Goal: Information Seeking & Learning: Learn about a topic

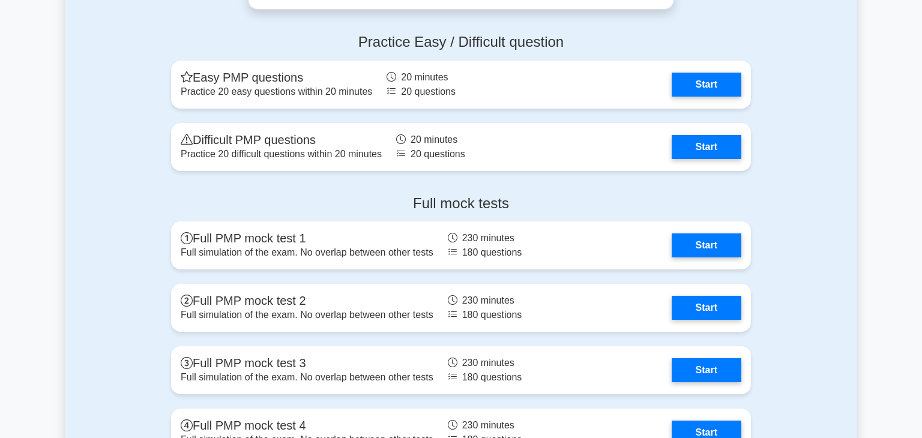
scroll to position [4420, 0]
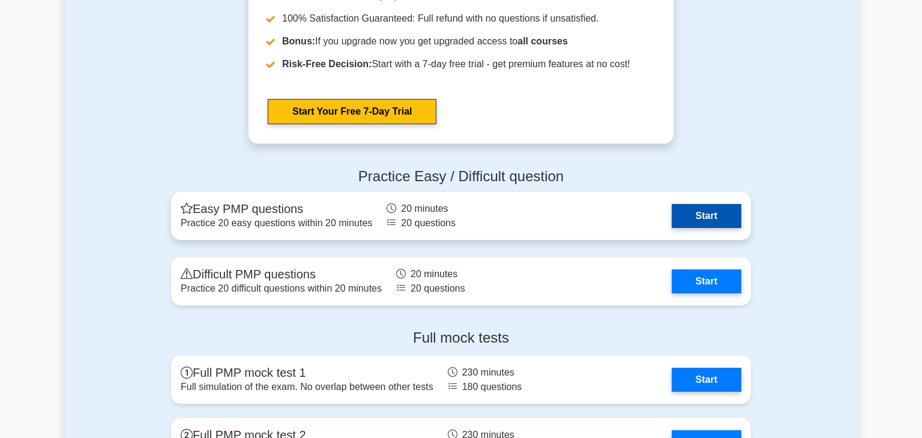
click at [719, 218] on link "Start" at bounding box center [706, 216] width 70 height 24
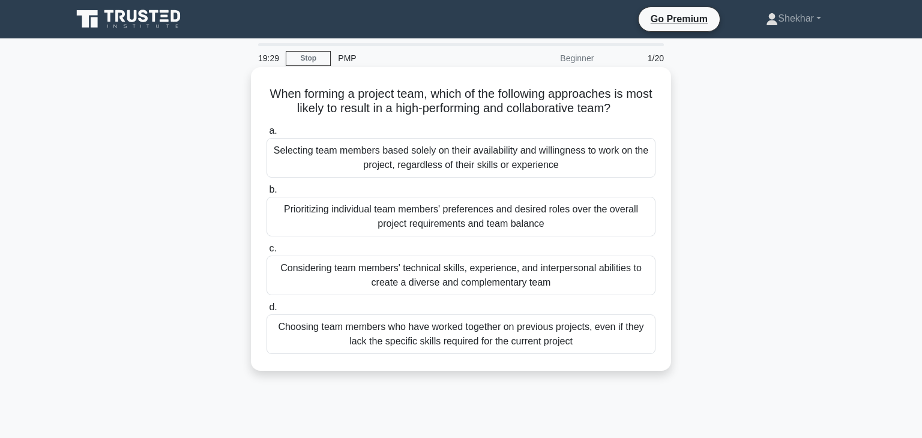
click at [560, 281] on div "Considering team members' technical skills, experience, and interpersonal abili…" at bounding box center [460, 276] width 389 height 40
click at [266, 253] on input "c. Considering team members' technical skills, experience, and interpersonal ab…" at bounding box center [266, 249] width 0 height 8
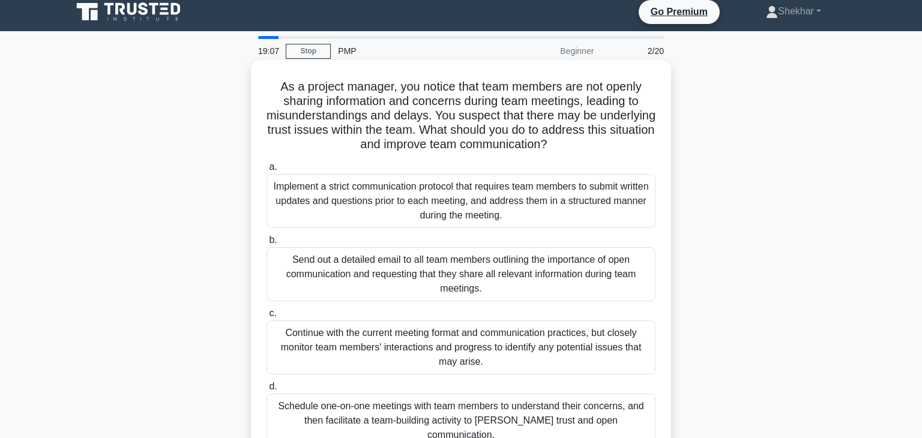
scroll to position [19, 0]
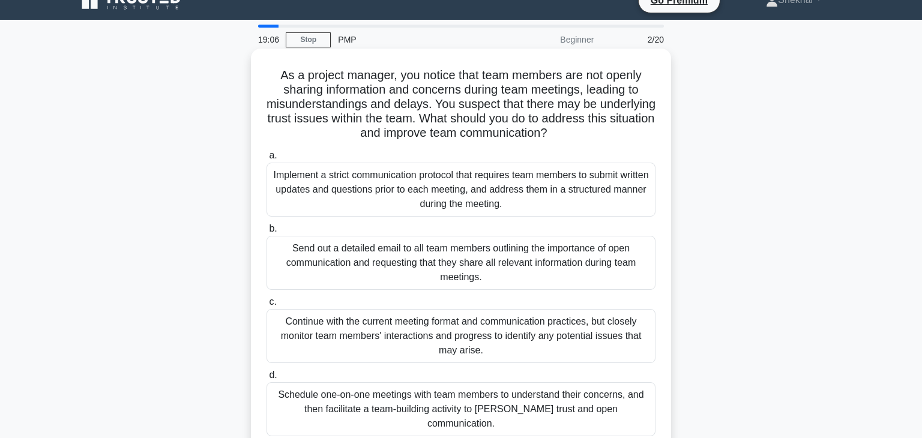
click at [565, 395] on div "Schedule one-on-one meetings with team members to understand their concerns, an…" at bounding box center [460, 409] width 389 height 54
click at [266, 379] on input "d. Schedule one-on-one meetings with team members to understand their concerns,…" at bounding box center [266, 375] width 0 height 8
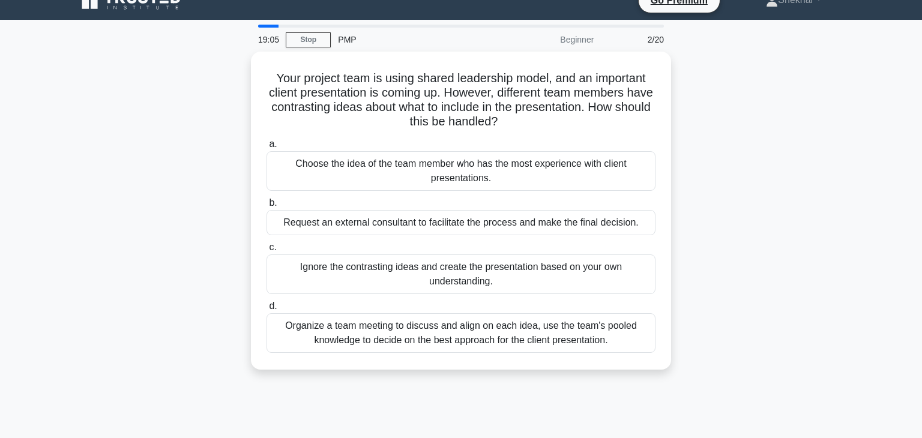
scroll to position [0, 0]
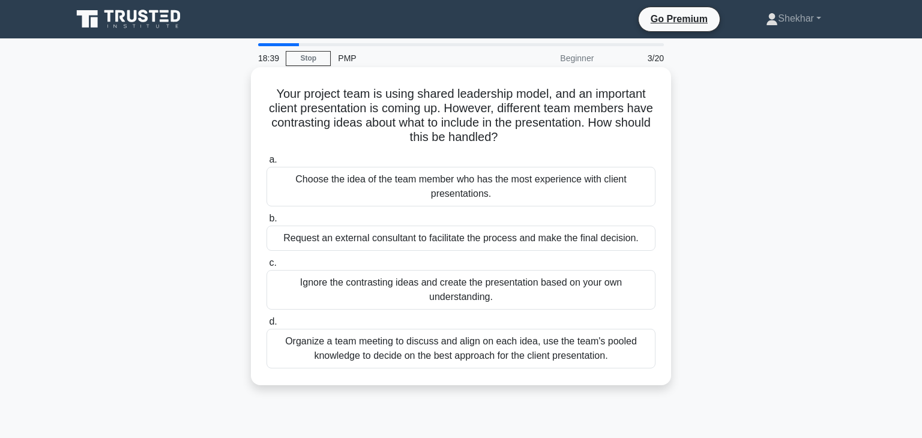
click at [625, 340] on div "Organize a team meeting to discuss and align on each idea, use the team's poole…" at bounding box center [460, 349] width 389 height 40
click at [266, 326] on input "d. Organize a team meeting to discuss and align on each idea, use the team's po…" at bounding box center [266, 322] width 0 height 8
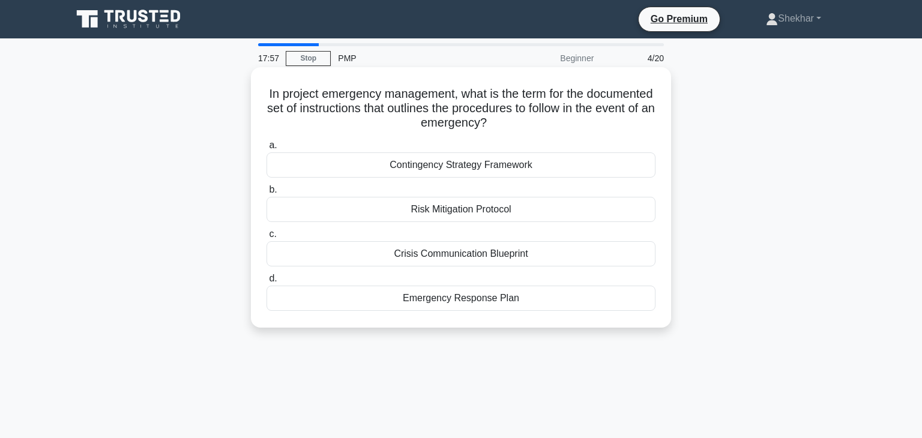
click at [508, 291] on div "Emergency Response Plan" at bounding box center [460, 298] width 389 height 25
click at [266, 283] on input "d. Emergency Response Plan" at bounding box center [266, 279] width 0 height 8
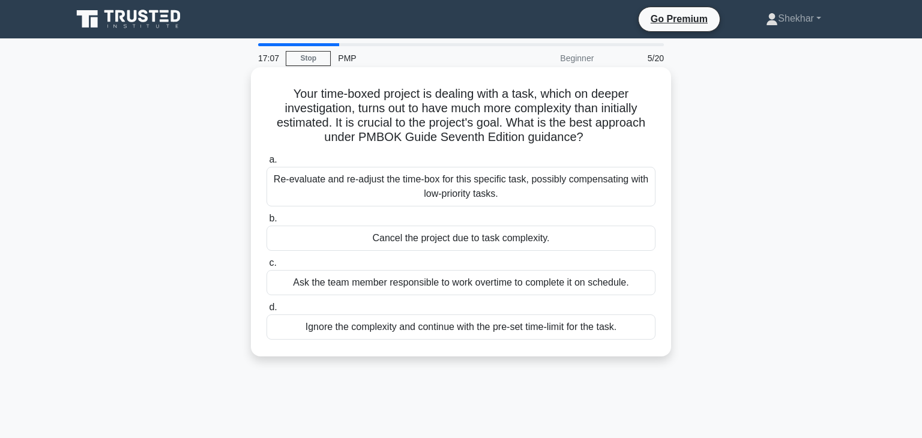
click at [534, 190] on div "Re-evaluate and re-adjust the time-box for this specific task, possibly compens…" at bounding box center [460, 187] width 389 height 40
click at [266, 164] on input "a. Re-evaluate and re-adjust the time-box for this specific task, possibly comp…" at bounding box center [266, 160] width 0 height 8
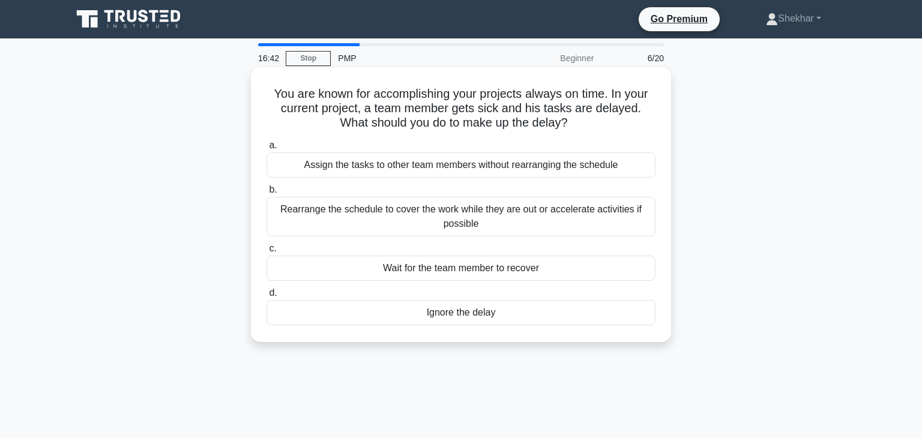
click at [514, 218] on div "Rearrange the schedule to cover the work while they are out or accelerate activ…" at bounding box center [460, 217] width 389 height 40
click at [266, 194] on input "b. Rearrange the schedule to cover the work while they are out or accelerate ac…" at bounding box center [266, 190] width 0 height 8
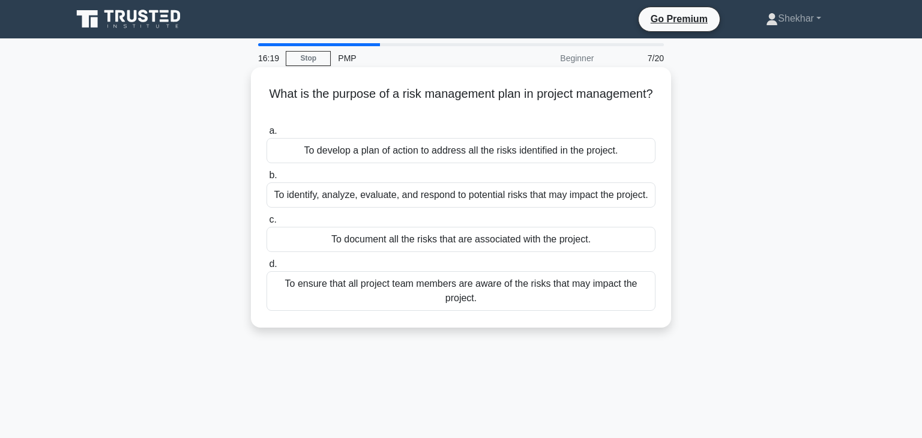
click at [518, 194] on div "To identify, analyze, evaluate, and respond to potential risks that may impact …" at bounding box center [460, 194] width 389 height 25
click at [266, 179] on input "b. To identify, analyze, evaluate, and respond to potential risks that may impa…" at bounding box center [266, 176] width 0 height 8
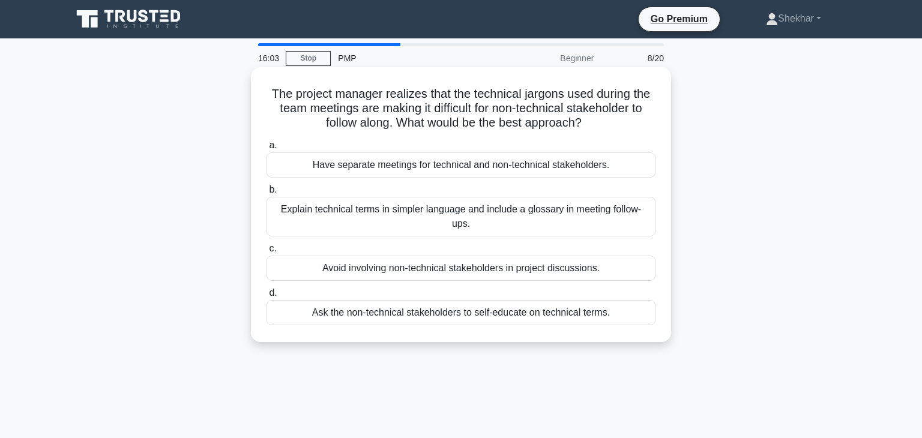
click at [513, 202] on div "Explain technical terms in simpler language and include a glossary in meeting f…" at bounding box center [460, 217] width 389 height 40
click at [266, 194] on input "b. Explain technical terms in simpler language and include a glossary in meetin…" at bounding box center [266, 190] width 0 height 8
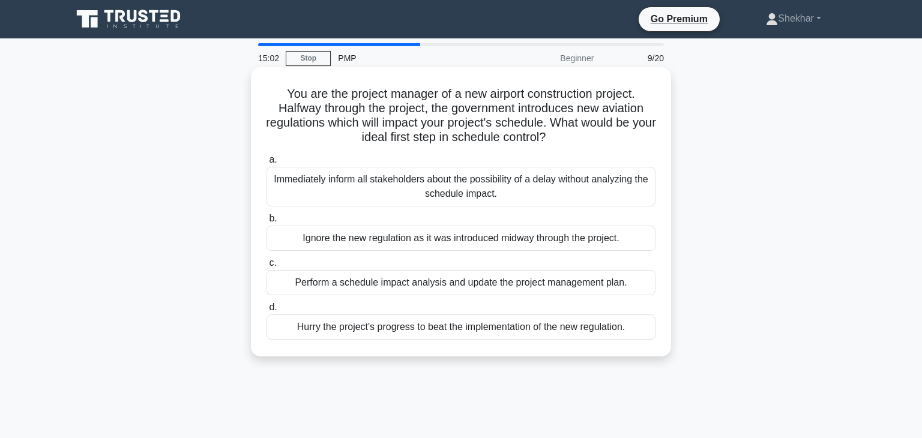
click at [581, 288] on div "Perform a schedule impact analysis and update the project management plan." at bounding box center [460, 282] width 389 height 25
click at [266, 267] on input "c. Perform a schedule impact analysis and update the project management plan." at bounding box center [266, 263] width 0 height 8
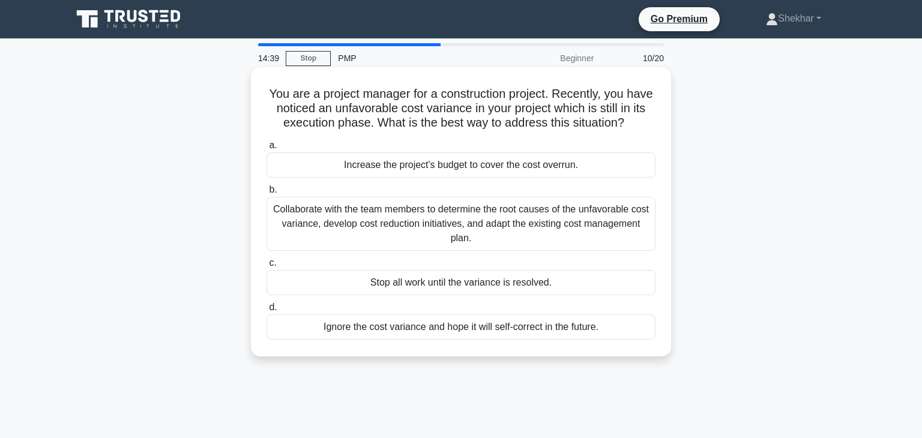
click at [609, 224] on div "Collaborate with the team members to determine the root causes of the unfavorab…" at bounding box center [460, 224] width 389 height 54
click at [266, 194] on input "b. Collaborate with the team members to determine the root causes of the unfavo…" at bounding box center [266, 190] width 0 height 8
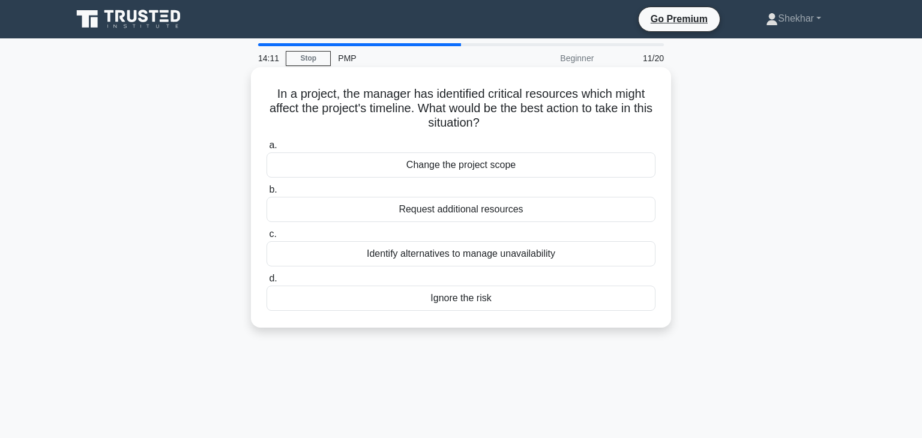
click at [566, 252] on div "Identify alternatives to manage unavailability" at bounding box center [460, 253] width 389 height 25
click at [266, 238] on input "c. Identify alternatives to manage unavailability" at bounding box center [266, 234] width 0 height 8
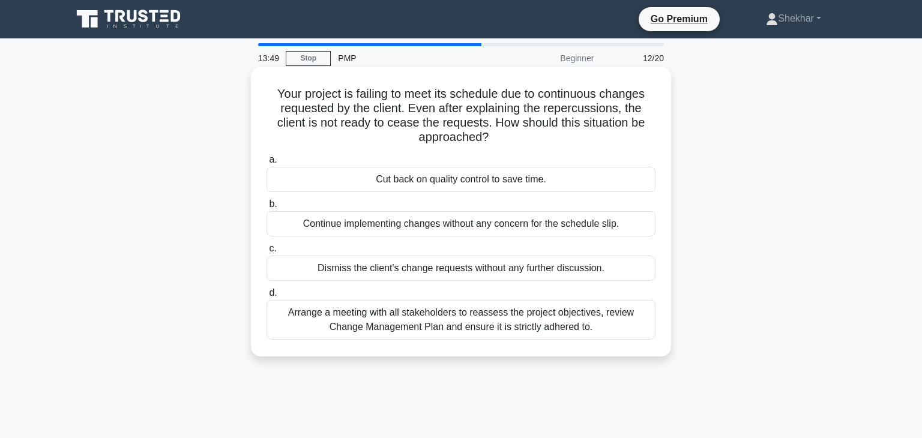
click at [605, 316] on div "Arrange a meeting with all stakeholders to reassess the project objectives, rev…" at bounding box center [460, 320] width 389 height 40
click at [266, 297] on input "d. Arrange a meeting with all stakeholders to reassess the project objectives, …" at bounding box center [266, 293] width 0 height 8
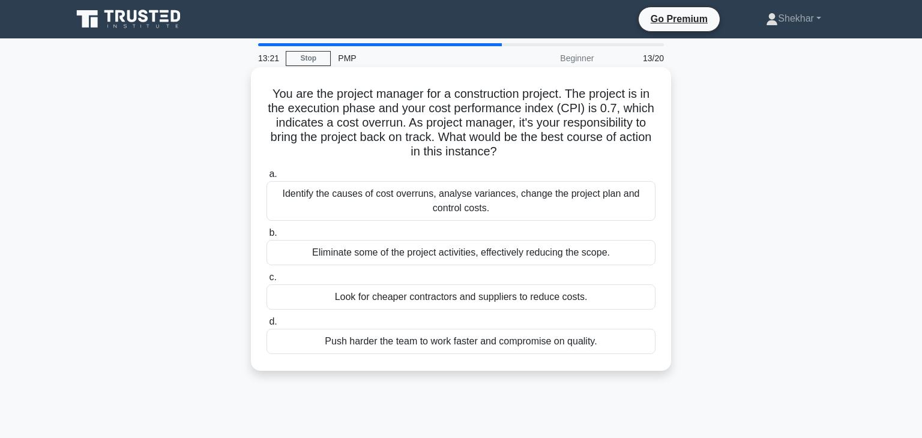
click at [611, 203] on div "Identify the causes of cost overruns, analyse variances, change the project pla…" at bounding box center [460, 201] width 389 height 40
click at [266, 178] on input "a. Identify the causes of cost overruns, analyse variances, change the project …" at bounding box center [266, 174] width 0 height 8
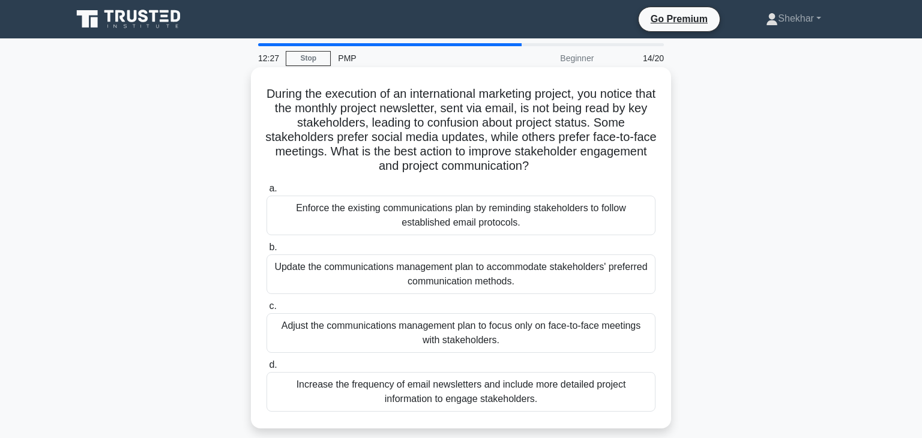
click at [444, 283] on div "Update the communications management plan to accommodate stakeholders' preferre…" at bounding box center [460, 274] width 389 height 40
click at [266, 251] on input "b. Update the communications management plan to accommodate stakeholders' prefe…" at bounding box center [266, 248] width 0 height 8
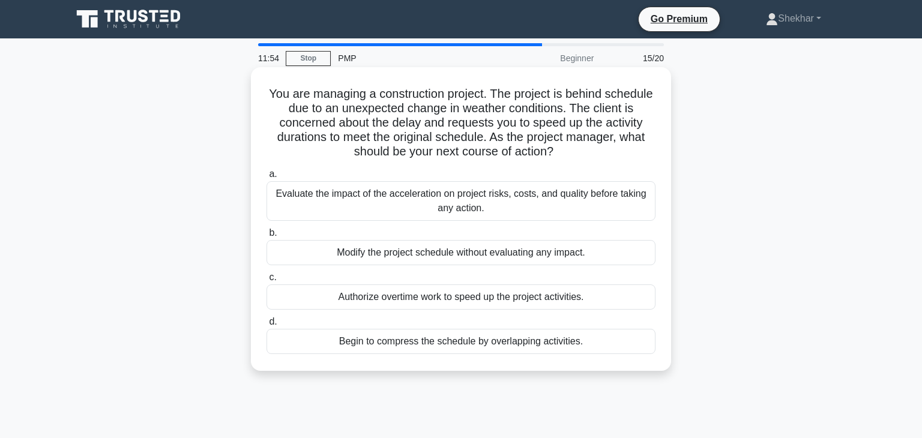
click at [520, 206] on div "Evaluate the impact of the acceleration on project risks, costs, and quality be…" at bounding box center [460, 201] width 389 height 40
click at [266, 178] on input "a. Evaluate the impact of the acceleration on project risks, costs, and quality…" at bounding box center [266, 174] width 0 height 8
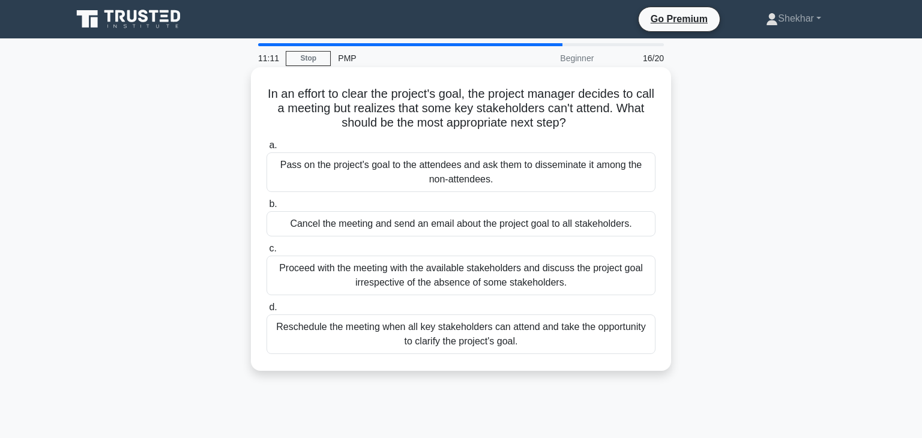
click at [435, 340] on div "Reschedule the meeting when all key stakeholders can attend and take the opport…" at bounding box center [460, 334] width 389 height 40
click at [266, 311] on input "d. Reschedule the meeting when all key stakeholders can attend and take the opp…" at bounding box center [266, 308] width 0 height 8
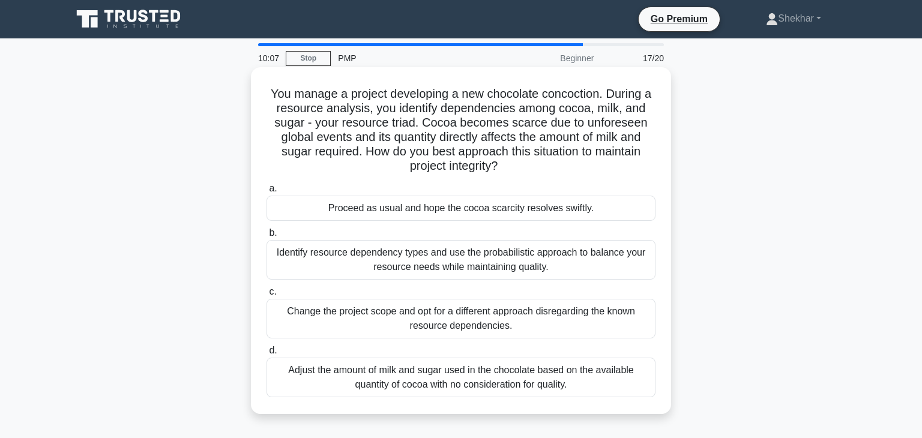
click at [413, 268] on div "Identify resource dependency types and use the probabilistic approach to balanc…" at bounding box center [460, 260] width 389 height 40
click at [266, 237] on input "b. Identify resource dependency types and use the probabilistic approach to bal…" at bounding box center [266, 233] width 0 height 8
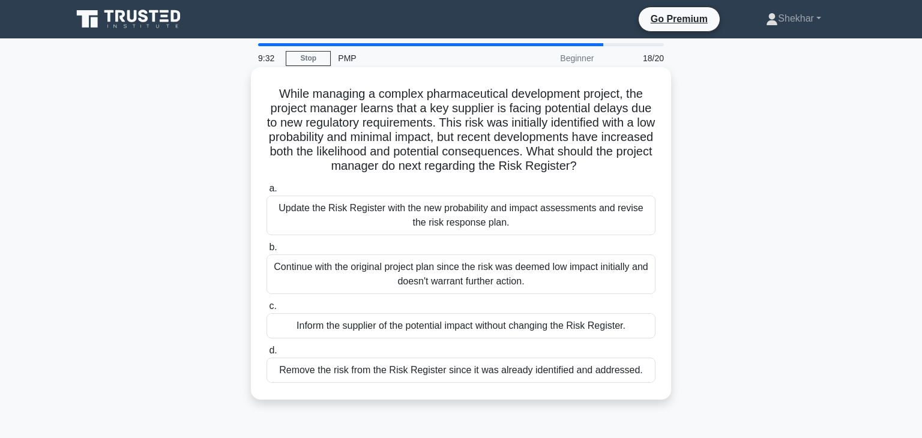
click at [483, 217] on div "Update the Risk Register with the new probability and impact assessments and re…" at bounding box center [460, 216] width 389 height 40
click at [266, 193] on input "a. Update the Risk Register with the new probability and impact assessments and…" at bounding box center [266, 189] width 0 height 8
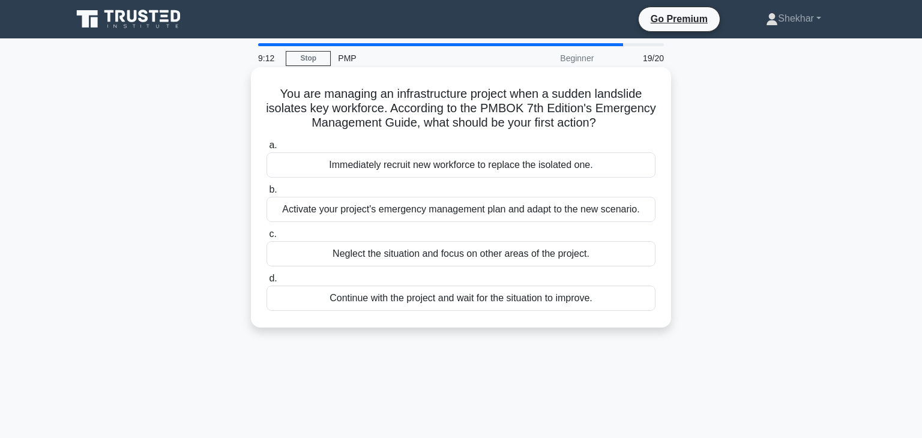
click at [490, 217] on div "Activate your project's emergency management plan and adapt to the new scenario." at bounding box center [460, 209] width 389 height 25
click at [266, 194] on input "b. Activate your project's emergency management plan and adapt to the new scena…" at bounding box center [266, 190] width 0 height 8
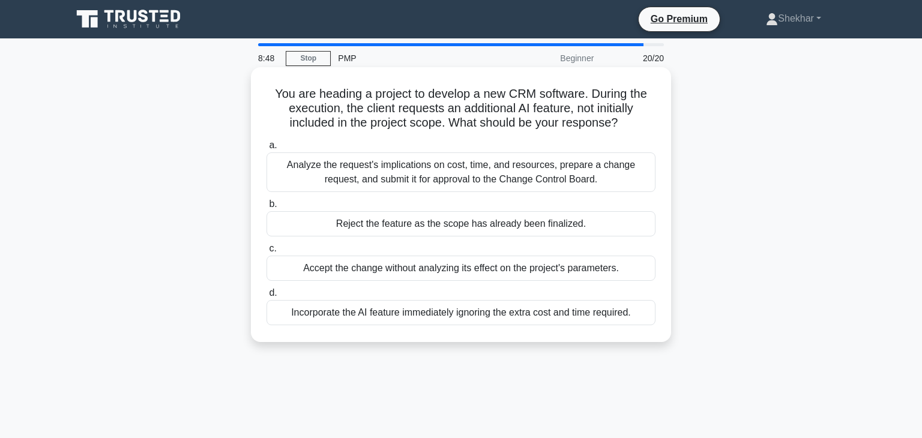
click at [526, 179] on div "Analyze the request's implications on cost, time, and resources, prepare a chan…" at bounding box center [460, 172] width 389 height 40
click at [266, 149] on input "a. Analyze the request's implications on cost, time, and resources, prepare a c…" at bounding box center [266, 146] width 0 height 8
